Goal: Information Seeking & Learning: Learn about a topic

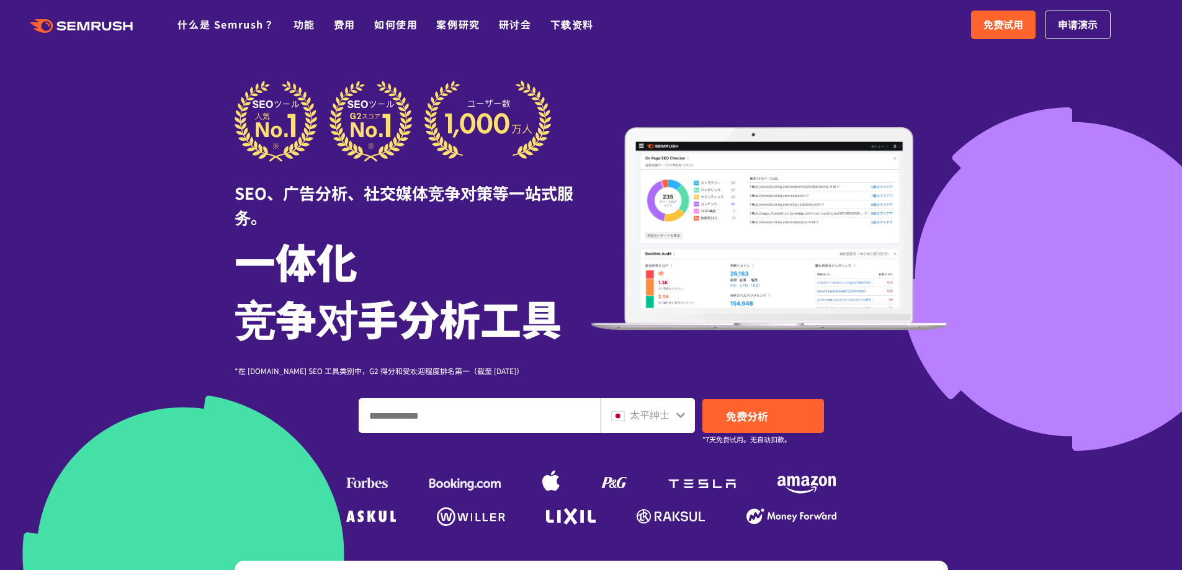
drag, startPoint x: 0, startPoint y: 0, endPoint x: 934, endPoint y: 87, distance: 937.6
click at [934, 87] on div "SEO、广告分析、社交媒体竞争对策等一站式服务。 一体化 竞争对手分析工具 *在 G2.com SEO 工具类别中，G2 得分和受欢迎程度排名第一（截至 20…" at bounding box center [590, 229] width 713 height 296
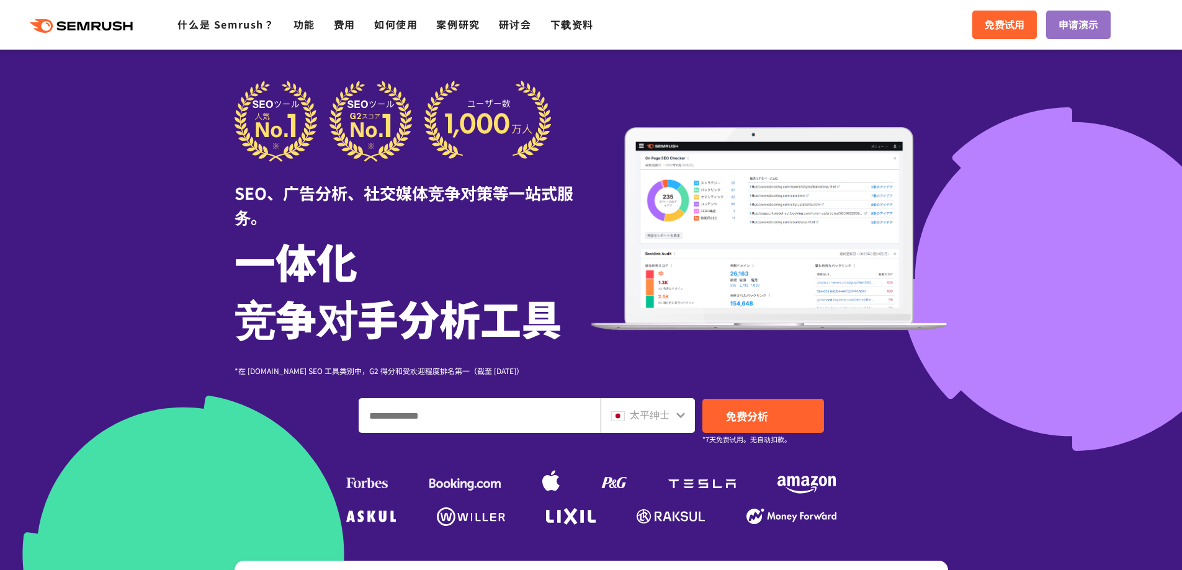
scroll to position [124, 0]
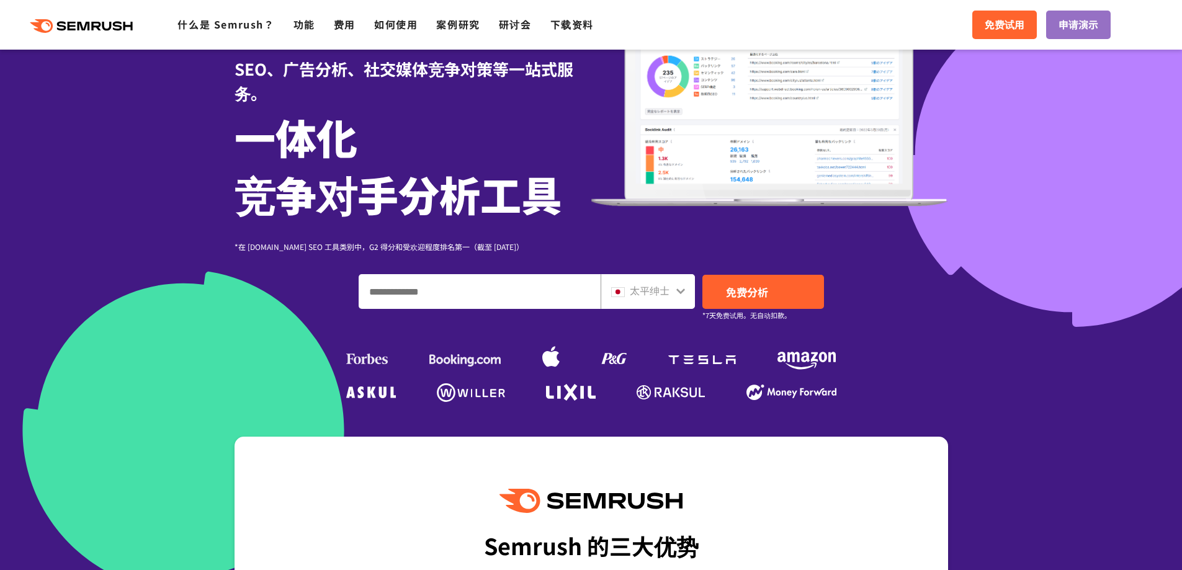
click at [691, 292] on div "太平绅士" at bounding box center [647, 291] width 94 height 35
click at [684, 292] on icon at bounding box center [681, 291] width 10 height 10
click at [672, 290] on div "太平绅士" at bounding box center [645, 291] width 68 height 16
click at [676, 287] on icon at bounding box center [681, 291] width 10 height 10
click at [680, 290] on icon at bounding box center [681, 291] width 10 height 10
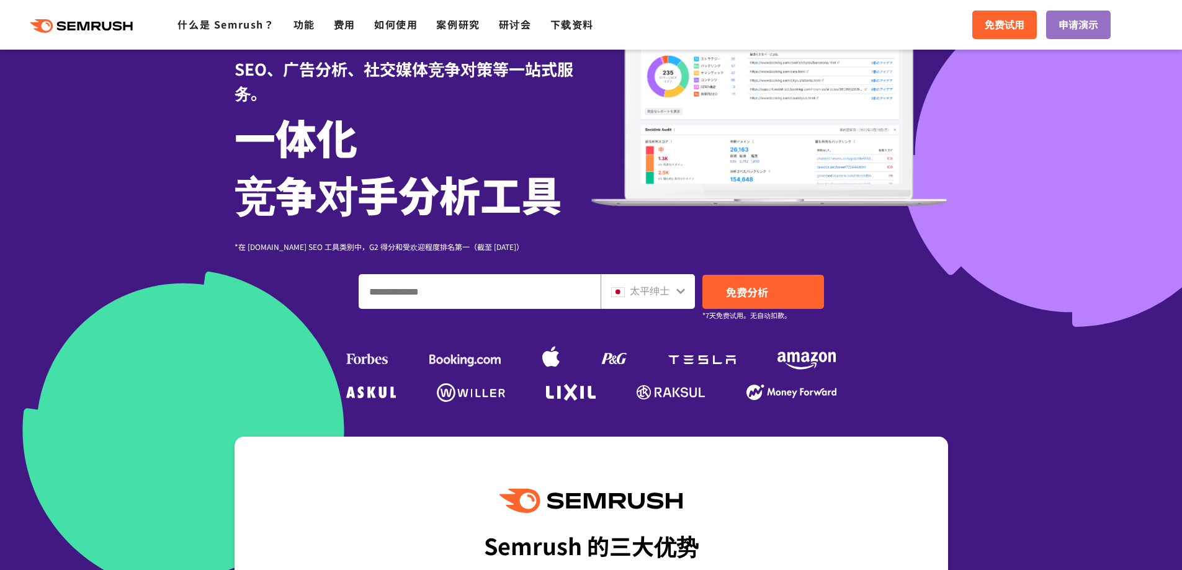
click at [679, 293] on icon at bounding box center [680, 291] width 9 height 6
click at [667, 299] on div "太平绅士" at bounding box center [647, 291] width 94 height 35
click at [656, 295] on font "太平绅士" at bounding box center [650, 290] width 40 height 15
click at [635, 293] on font "太平绅士" at bounding box center [650, 290] width 40 height 15
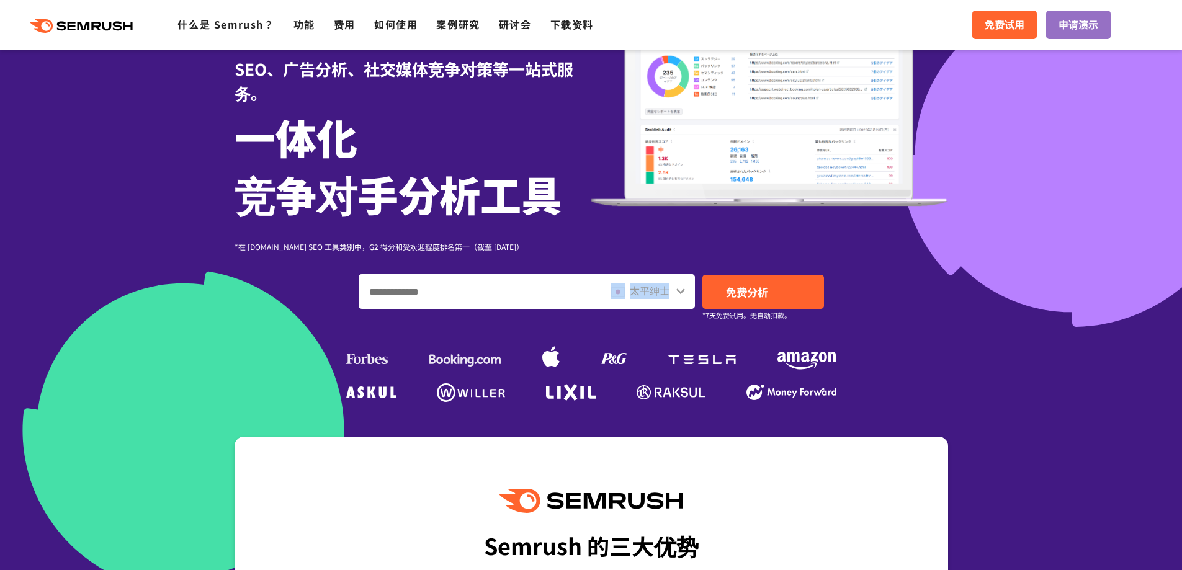
click at [635, 293] on font "太平绅士" at bounding box center [650, 290] width 40 height 15
click at [546, 289] on input "输入域名、关键字或 URL" at bounding box center [479, 291] width 241 height 33
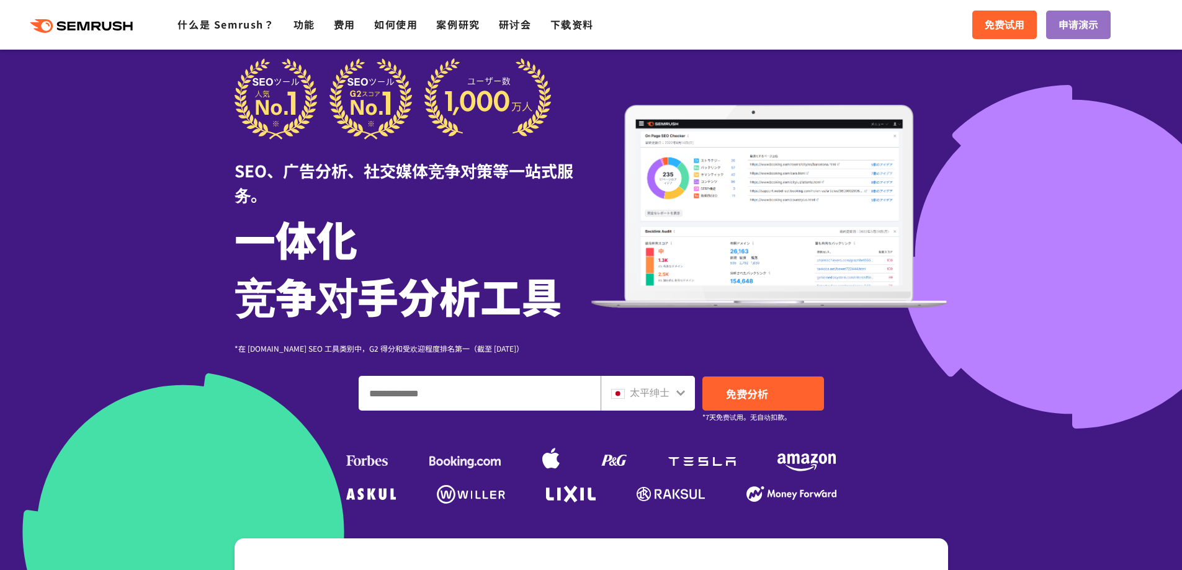
scroll to position [0, 0]
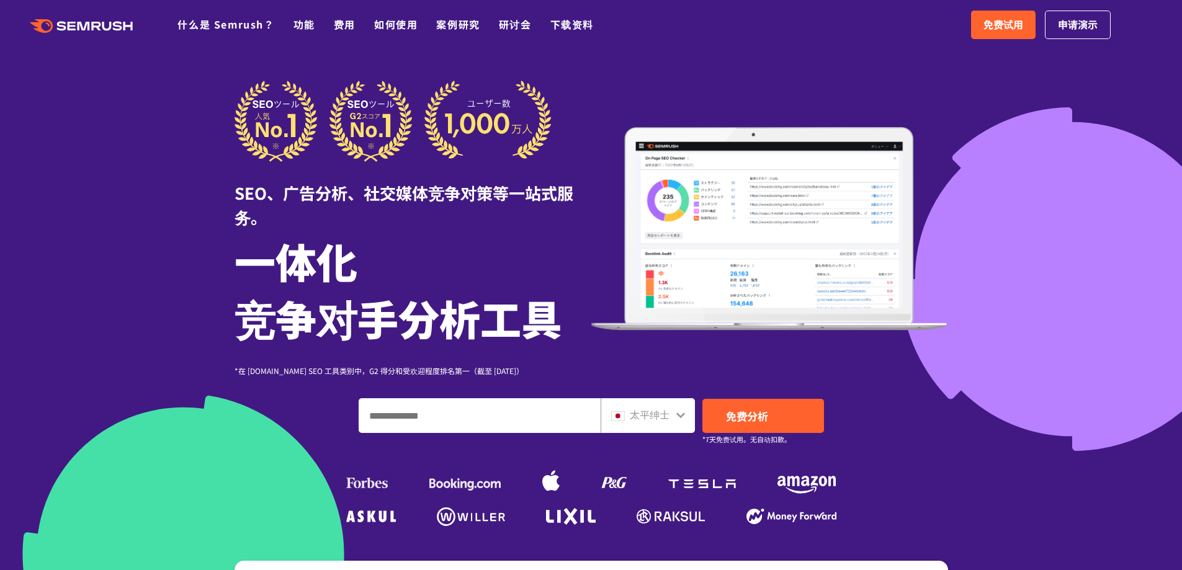
click at [868, 47] on header ".cls-1 {fill: #fff;} .cls {fill: #FF642D;} .cls {fill: #FF642D;} .cls {fill: #F…" at bounding box center [591, 25] width 1182 height 50
click at [663, 416] on font "太平绅士" at bounding box center [650, 414] width 40 height 15
click at [667, 416] on font "太平绅士" at bounding box center [650, 414] width 40 height 15
click at [333, 20] on ul "什么是 Semrush？ 功能 费用 如何使用 案例研究 研讨会 下载资料" at bounding box center [394, 25] width 435 height 16
click at [337, 27] on font "费用" at bounding box center [345, 24] width 22 height 15
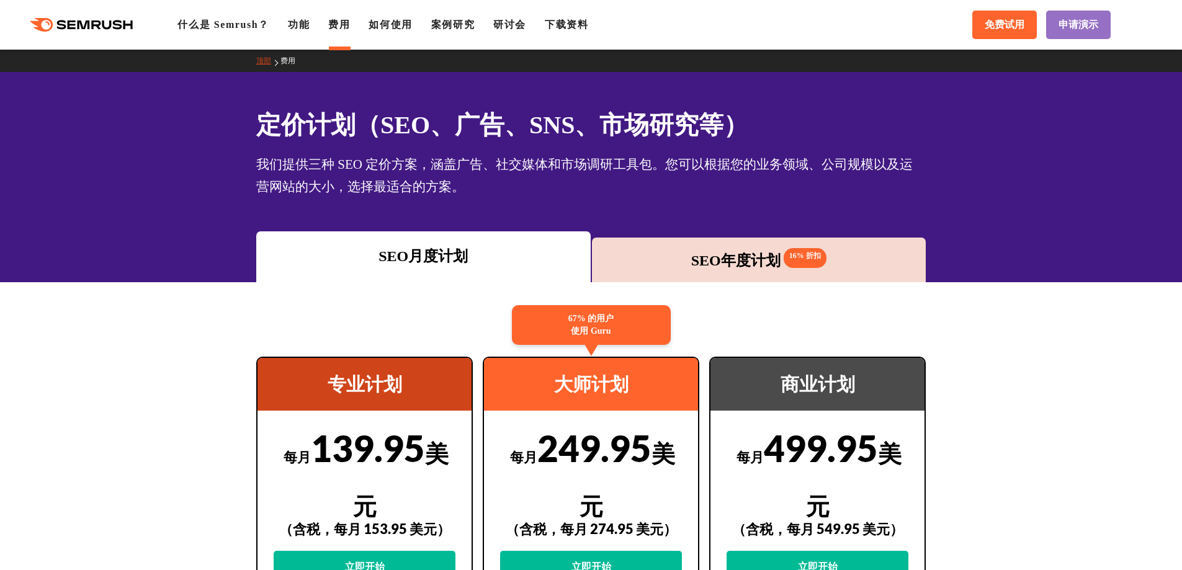
drag, startPoint x: 1014, startPoint y: 147, endPoint x: 937, endPoint y: 117, distance: 82.5
click at [937, 117] on div "定价计划（SEO、广告、SNS、市场研究等） 我们提供三种 SEO 定价方案，涵盖广告、社交媒体和市场调研工具包。您可以根据您的业务领域、公司规模以及运营网站…" at bounding box center [591, 152] width 694 height 91
click at [220, 23] on font "什么是 Semrush？" at bounding box center [223, 24] width 92 height 11
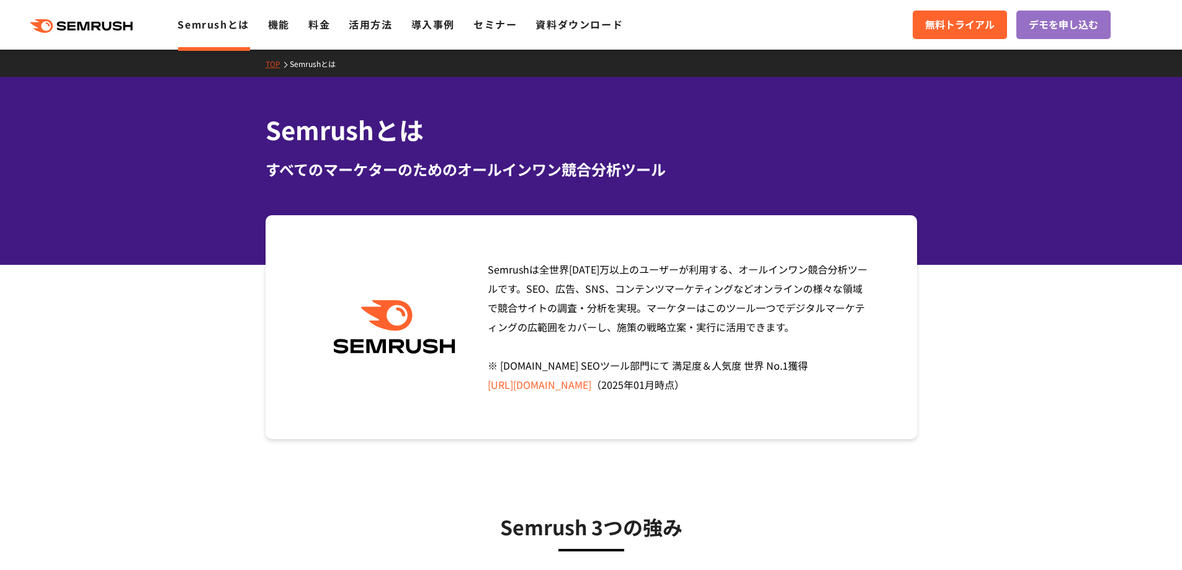
click at [93, 25] on icon at bounding box center [97, 26] width 9 height 9
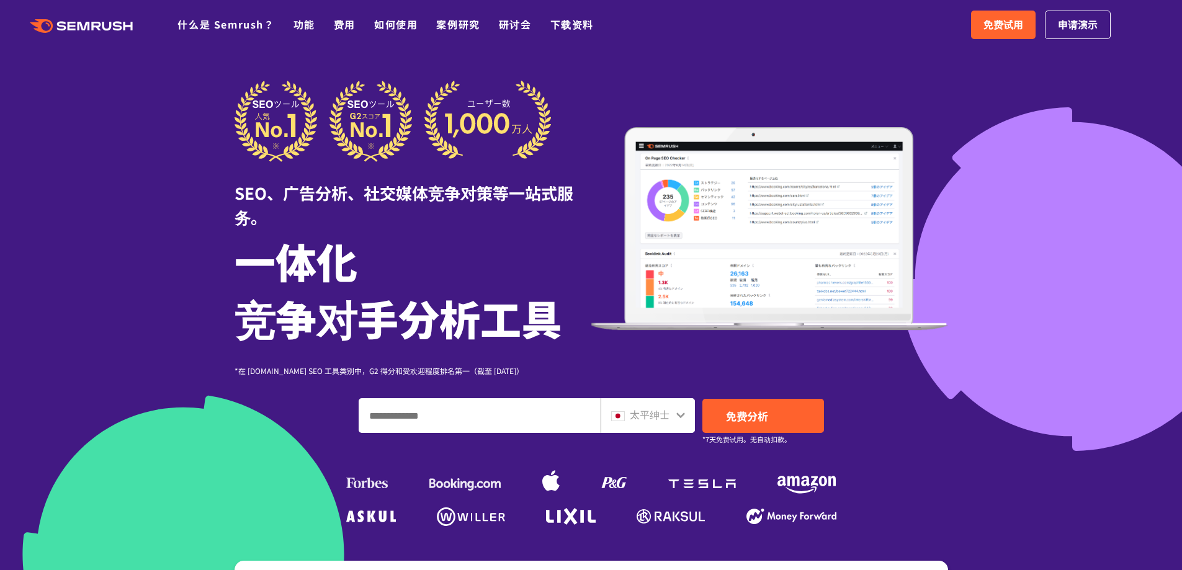
click at [559, 413] on input "输入域名、关键字或 URL" at bounding box center [479, 415] width 241 height 33
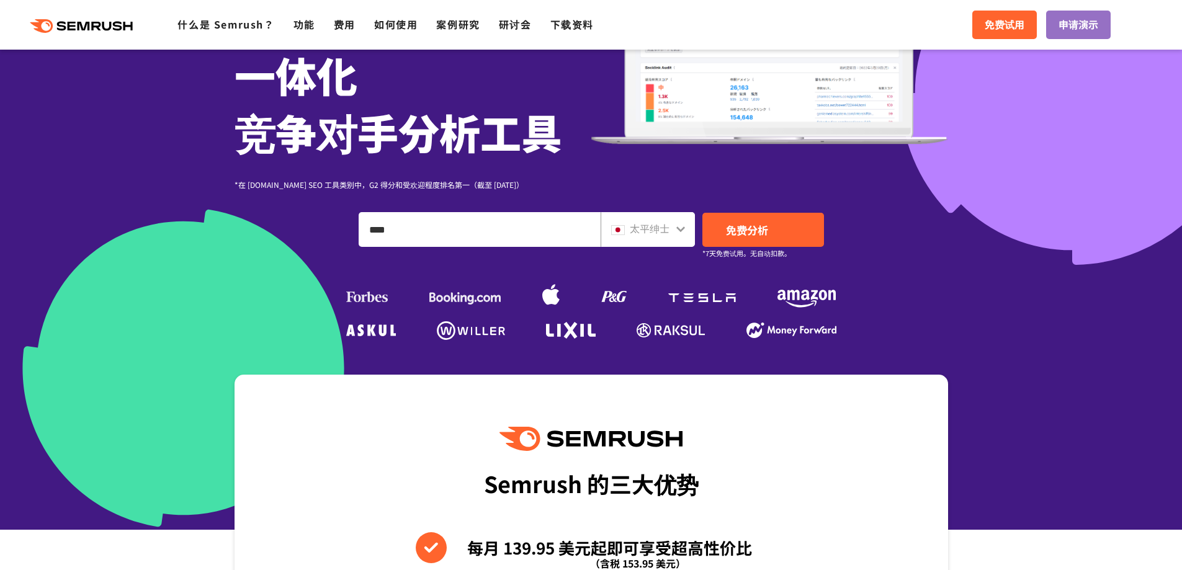
scroll to position [62, 0]
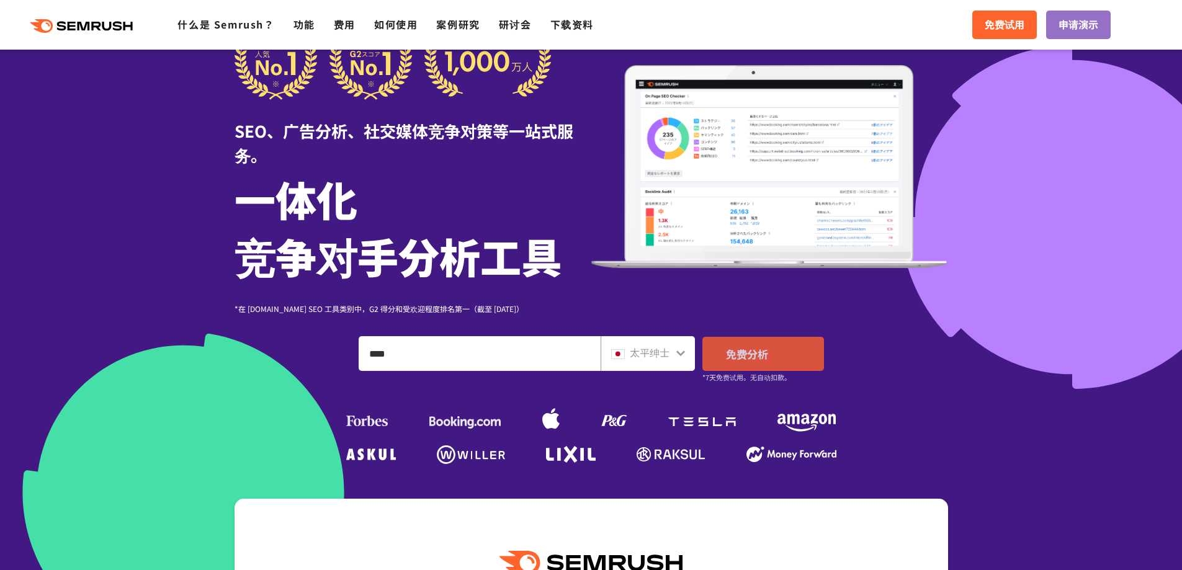
type input "****"
click at [743, 347] on font "免费分析" at bounding box center [747, 354] width 42 height 16
click at [745, 17] on div ".cls {fill: #FF642D;} .cls {fill: #FF642D;} 什么是 Semrush？ 功能 费用 如何使用 案例研究 研讨会 下载…" at bounding box center [591, 24] width 1182 height 37
